Goal: Share content

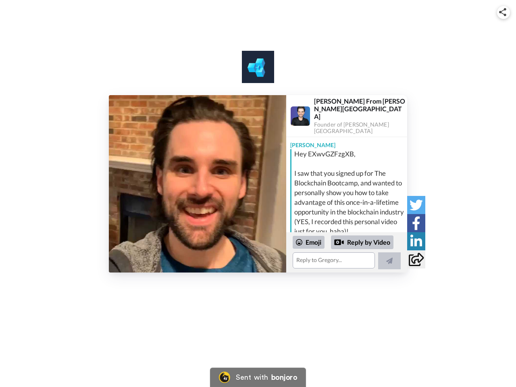
click at [504, 12] on img at bounding box center [502, 12] width 7 height 8
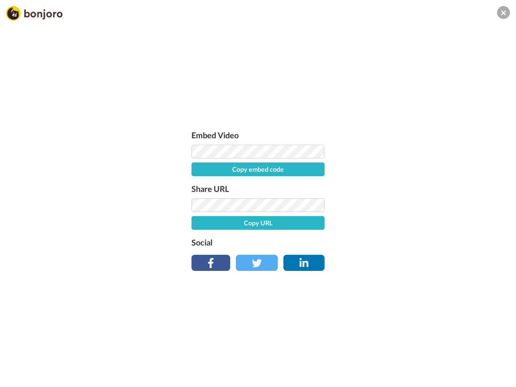
click at [198, 184] on label "Share URL" at bounding box center [258, 188] width 133 height 13
click at [347, 252] on div "Embed Video Copy embed code Share URL Copy URL Social" at bounding box center [258, 237] width 516 height 387
click at [309, 242] on label "Social" at bounding box center [258, 242] width 133 height 13
click at [362, 242] on div "Embed Video Copy embed code Share URL Copy URL Social" at bounding box center [258, 237] width 516 height 387
click at [389, 261] on div "Embed Video Copy embed code Share URL Copy URL Social" at bounding box center [258, 237] width 516 height 387
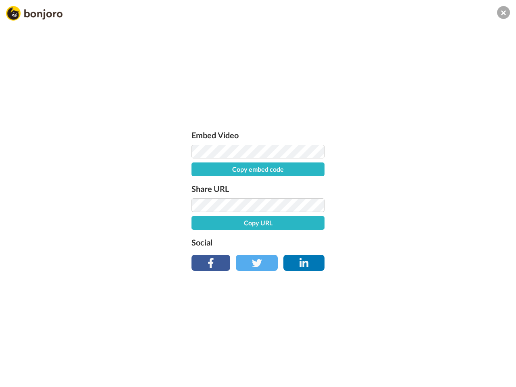
click at [416, 205] on div "Embed Video Copy embed code Share URL Copy URL Social" at bounding box center [258, 237] width 516 height 387
click at [416, 223] on div "Embed Video Copy embed code Share URL Copy URL Social" at bounding box center [258, 237] width 516 height 387
click at [416, 241] on div "Embed Video Copy embed code Share URL Copy URL Social" at bounding box center [258, 237] width 516 height 387
click at [416, 259] on div "Embed Video Copy embed code Share URL Copy URL Social" at bounding box center [258, 237] width 516 height 387
